Goal: Information Seeking & Learning: Learn about a topic

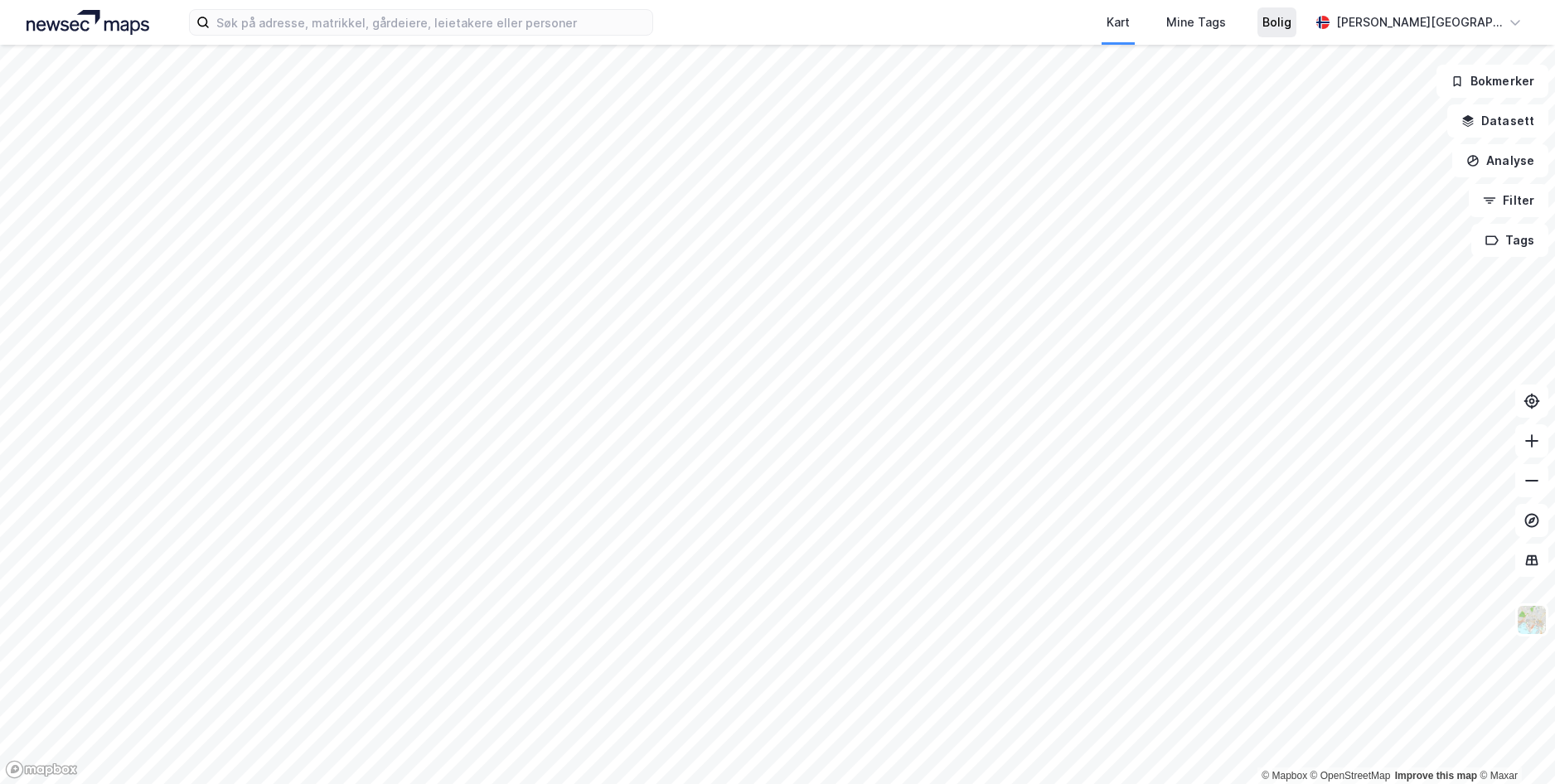
click at [1291, 24] on div "Bolig" at bounding box center [1276, 21] width 29 height 19
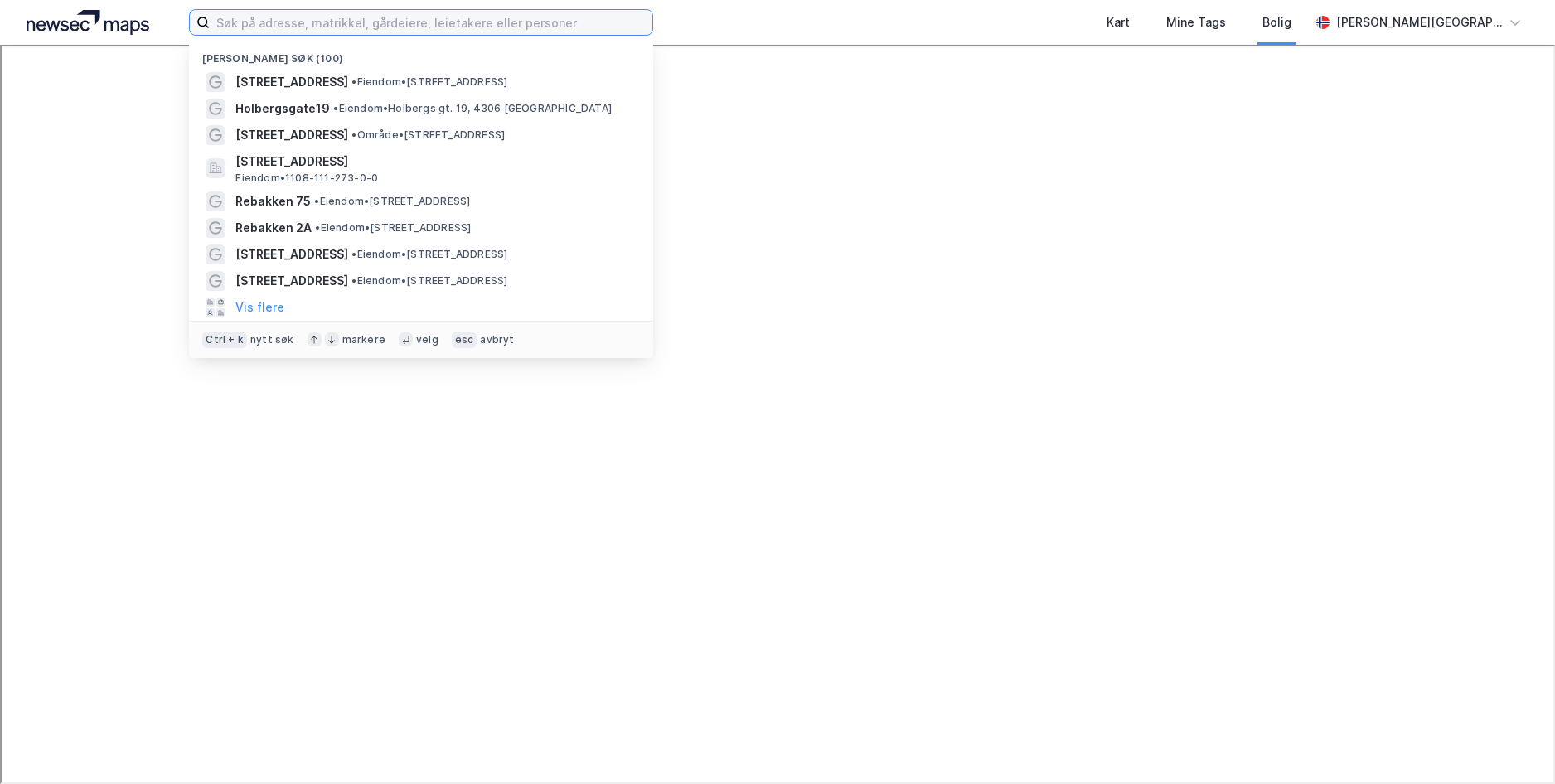
click at [259, 15] on input at bounding box center [431, 22] width 443 height 25
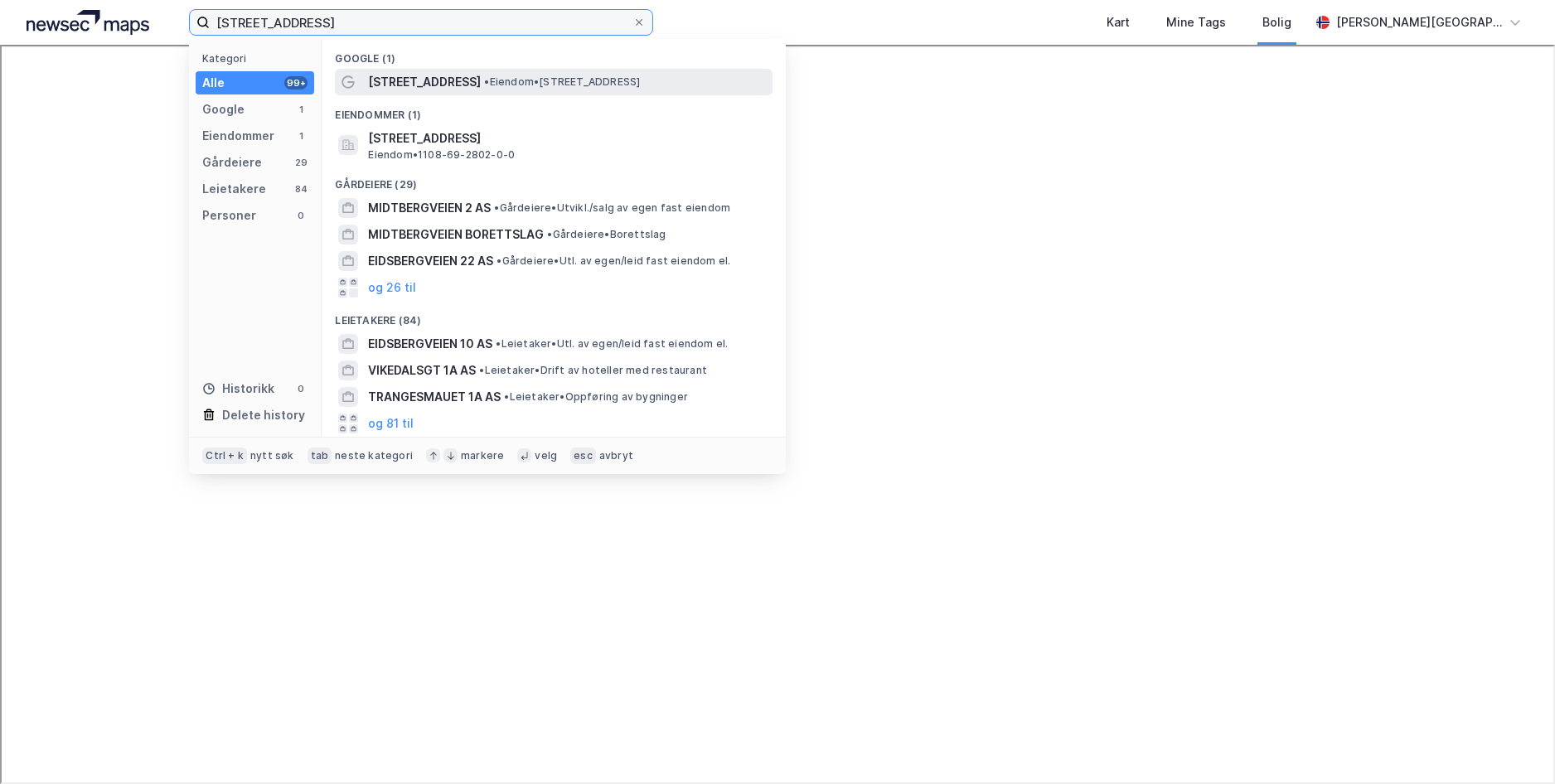
type input "[STREET_ADDRESS]"
click at [557, 84] on span "• Eiendom • [STREET_ADDRESS]" at bounding box center [563, 82] width 156 height 13
